Goal: Task Accomplishment & Management: Manage account settings

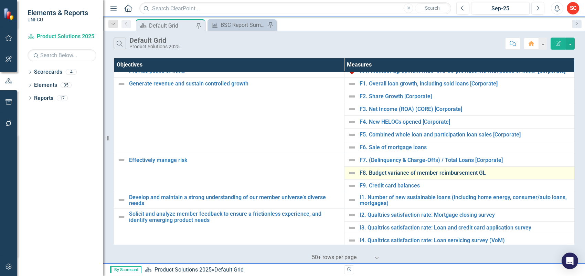
scroll to position [88, 0]
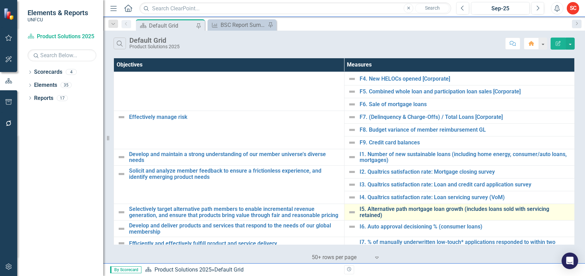
click at [452, 209] on link "I5. Alternative path mortgage loan growth (includes loans sold with servicing r…" at bounding box center [465, 212] width 212 height 12
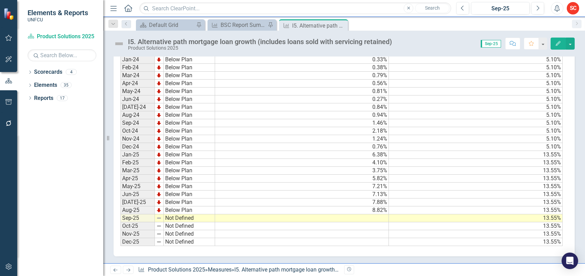
scroll to position [176, 0]
click at [314, 214] on td at bounding box center [302, 218] width 174 height 8
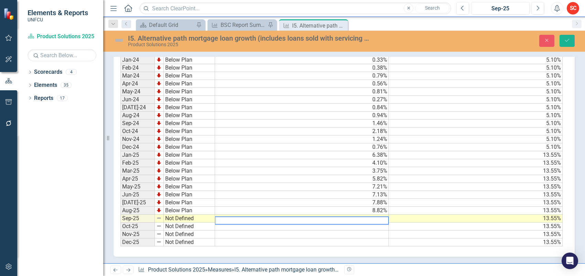
click at [314, 216] on textarea at bounding box center [302, 220] width 174 height 8
type textarea "11.17"
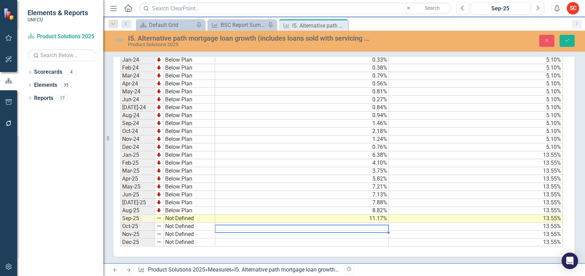
click at [188, 214] on td "Not Defined" at bounding box center [189, 218] width 51 height 8
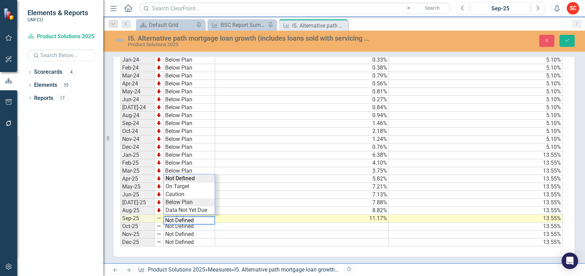
type textarea "Below Plan"
click at [193, 198] on div "Period Status Actual Target Jan-24 Below Plan 0.33% 5.10% Feb-24 Below Plan 0.3…" at bounding box center [341, 147] width 442 height 198
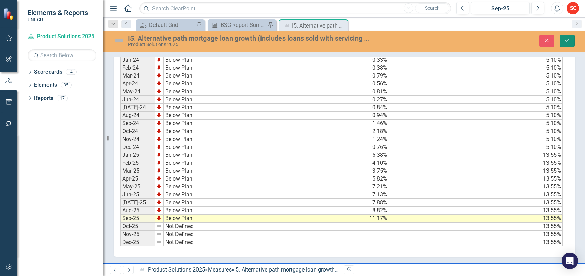
click at [468, 41] on icon "Save" at bounding box center [567, 40] width 6 height 5
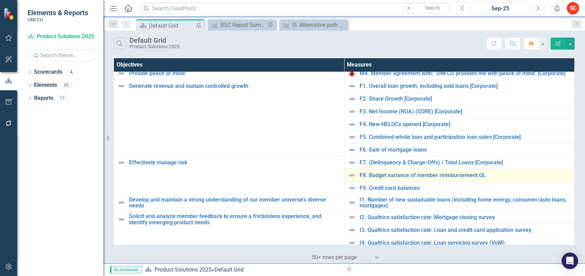
scroll to position [86, 0]
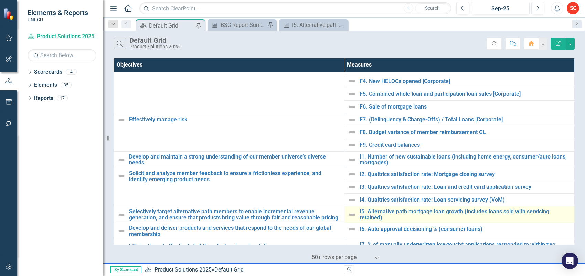
click at [350, 217] on img at bounding box center [352, 214] width 8 height 8
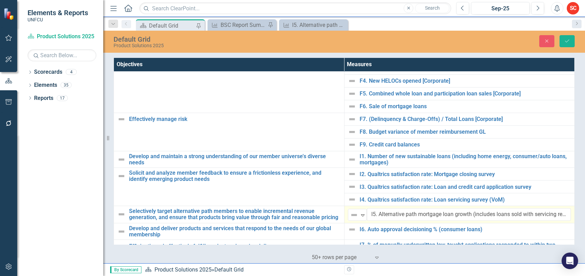
click at [350, 217] on img at bounding box center [354, 215] width 8 height 8
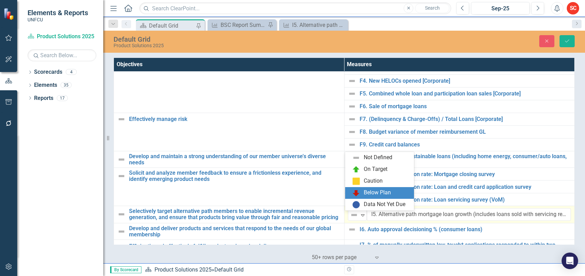
click at [386, 191] on div "Below Plan" at bounding box center [377, 193] width 27 height 8
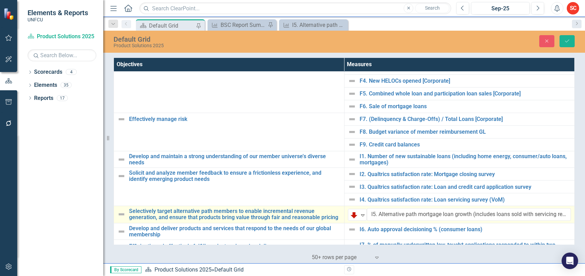
click at [123, 217] on img at bounding box center [121, 214] width 8 height 8
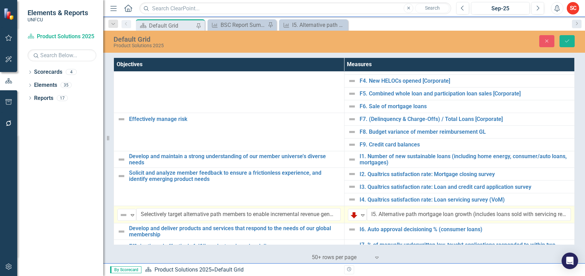
click at [123, 217] on img at bounding box center [123, 215] width 8 height 8
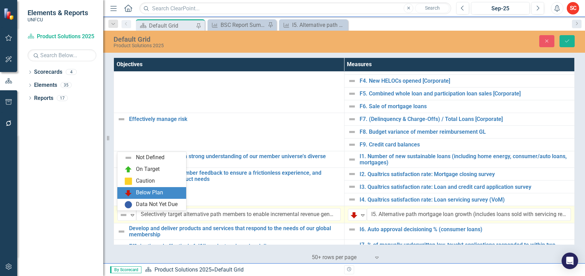
click at [159, 193] on div "Below Plan" at bounding box center [149, 193] width 27 height 8
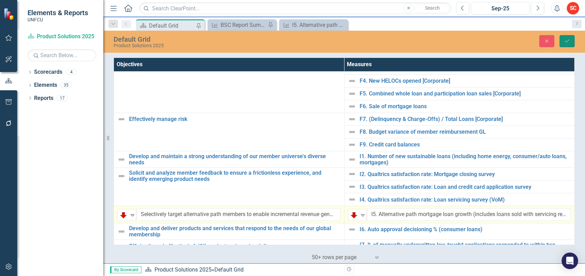
click at [468, 41] on icon "Save" at bounding box center [567, 41] width 6 height 5
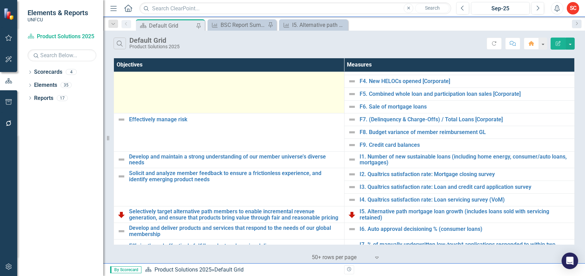
scroll to position [0, 0]
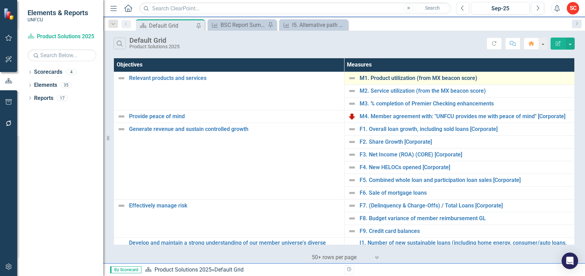
click at [386, 76] on link "M1. Product utilization (from MX beacon score)" at bounding box center [465, 78] width 212 height 6
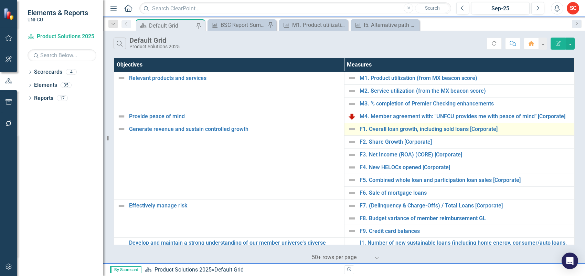
click at [403, 123] on td "F1. Overall loan growth, including sold loans [Corporate] Edit Edit Measure Lin…" at bounding box center [459, 128] width 230 height 13
click at [401, 128] on link "F1. Overall loan growth, including sold loans [Corporate]" at bounding box center [465, 129] width 212 height 6
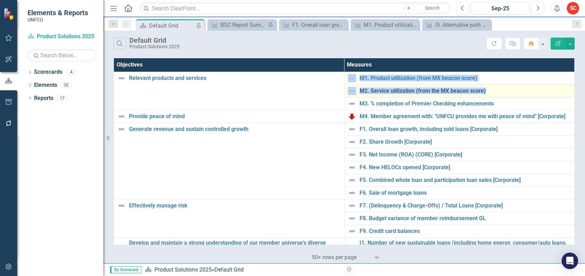
drag, startPoint x: 342, startPoint y: 75, endPoint x: 479, endPoint y: 92, distance: 138.3
click at [468, 93] on tbody "Relevant products and services Edit Edit Objective Link Open Element M1. Produc…" at bounding box center [344, 244] width 461 height 345
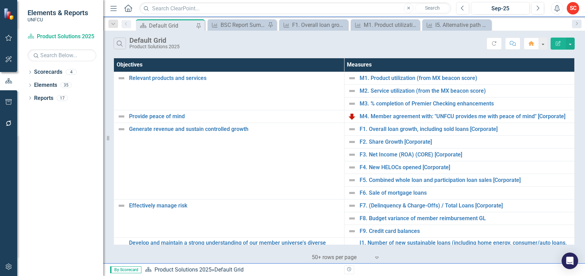
click at [468, 197] on div "Objectives Measures Relevant products and services Edit Edit Objective Link Ope…" at bounding box center [344, 159] width 482 height 206
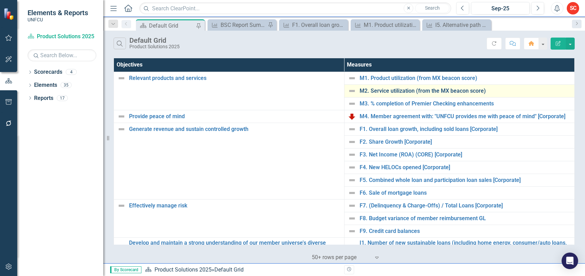
click at [385, 89] on link "M2. Service utilization (from the MX beacon score)" at bounding box center [465, 91] width 212 height 6
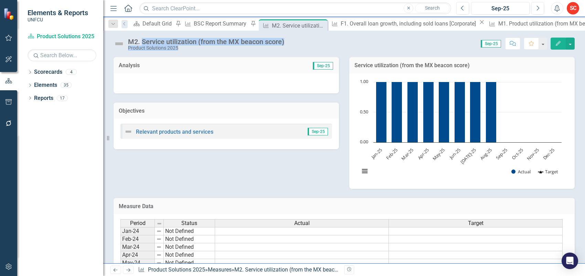
drag, startPoint x: 299, startPoint y: 42, endPoint x: 141, endPoint y: 41, distance: 157.9
click at [141, 41] on div "M2. Service utilization (from the MX beacon score) Product Solutions 2025 Score…" at bounding box center [344, 41] width 482 height 21
click at [296, 44] on div "Score: 0.00 Sep-25 Completed Comment Favorite Edit" at bounding box center [431, 43] width 287 height 12
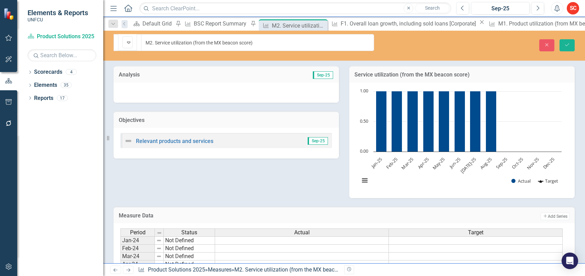
drag, startPoint x: 287, startPoint y: 42, endPoint x: 215, endPoint y: 40, distance: 71.6
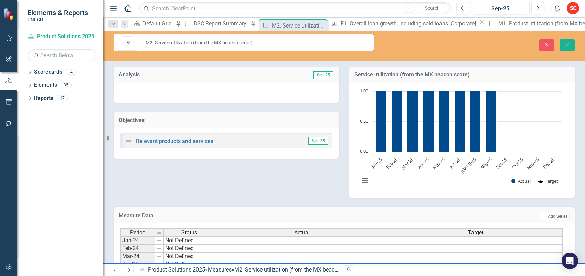
drag, startPoint x: 273, startPoint y: 39, endPoint x: 149, endPoint y: 40, distance: 123.9
click at [149, 40] on input "M2. Service utilization (from the MX beacon score)" at bounding box center [257, 42] width 233 height 17
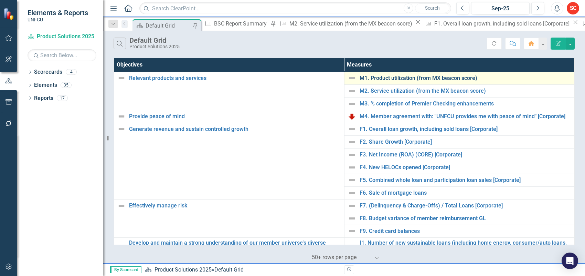
click at [425, 78] on link "M1. Product utilization (from MX beacon score)" at bounding box center [465, 78] width 212 height 6
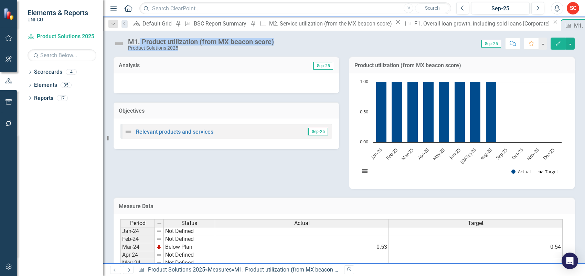
drag, startPoint x: 281, startPoint y: 40, endPoint x: 140, endPoint y: 40, distance: 141.0
click at [140, 40] on div "M1. Product utilization (from MX beacon score) Product Solutions 2025 Score: 0.…" at bounding box center [344, 41] width 482 height 21
copy div "Product utilization (from MX beacon score) Product Solutions 2025 Score: 0.00"
click at [287, 41] on div "Score: 0.00 Sep-25 Completed Comment Favorite Edit" at bounding box center [425, 43] width 297 height 12
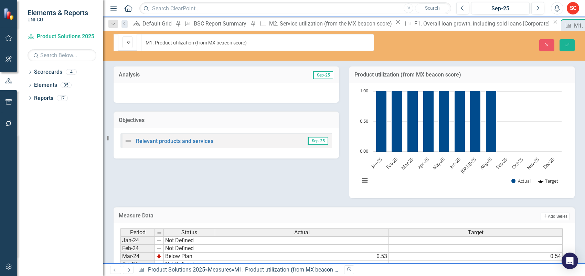
drag, startPoint x: 142, startPoint y: 41, endPoint x: 221, endPoint y: 42, distance: 79.1
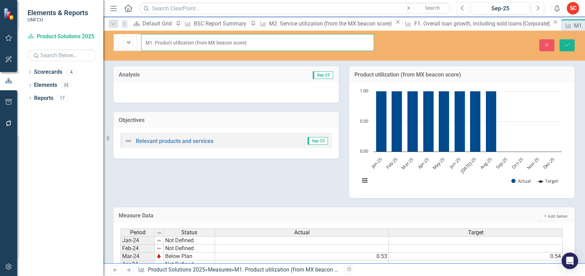
drag, startPoint x: 255, startPoint y: 40, endPoint x: 146, endPoint y: 40, distance: 109.4
click at [146, 40] on input "M1. Product utilization (from MX beacon score)" at bounding box center [257, 42] width 233 height 17
